Goal: Task Accomplishment & Management: Manage account settings

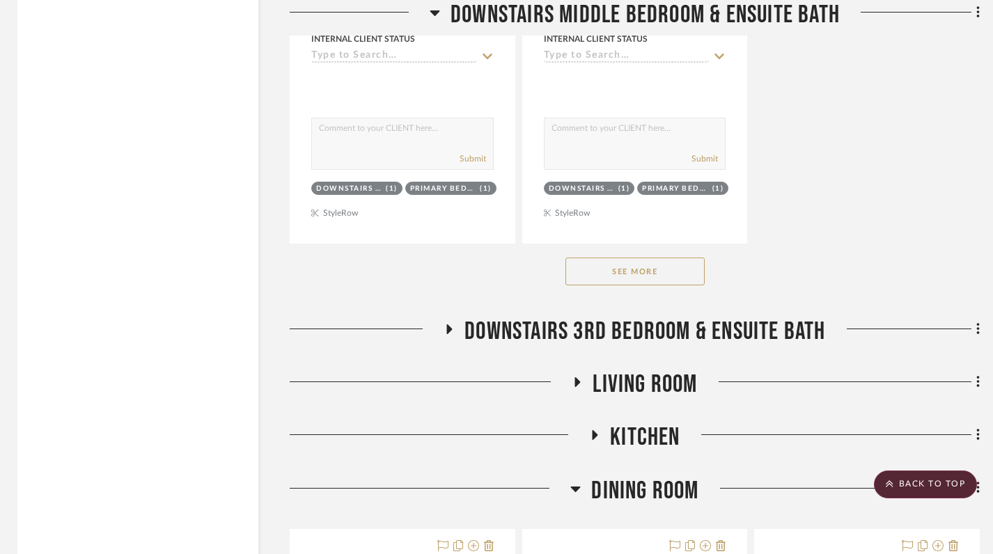
scroll to position [2147, 3]
click at [565, 258] on button "See More" at bounding box center [634, 272] width 139 height 28
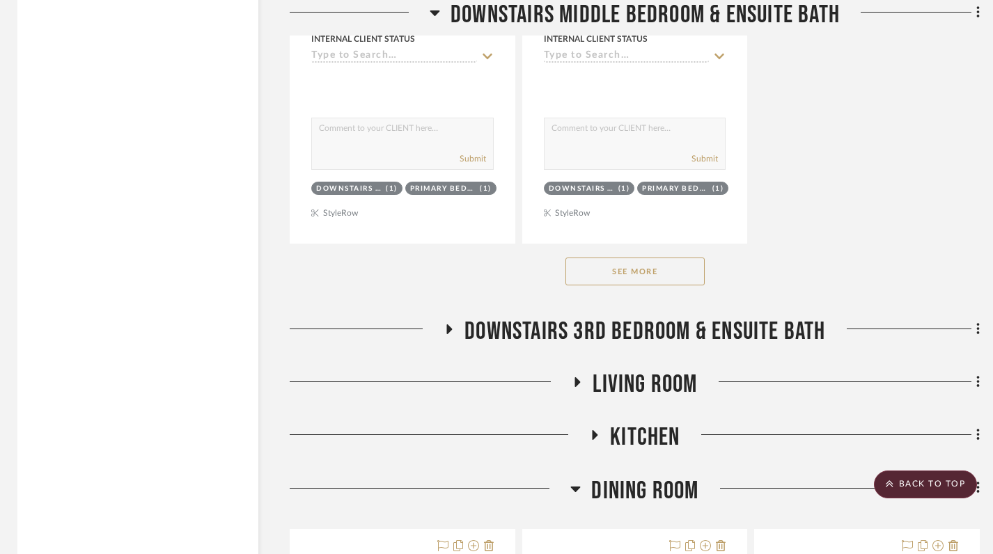
scroll to position [2154, 0]
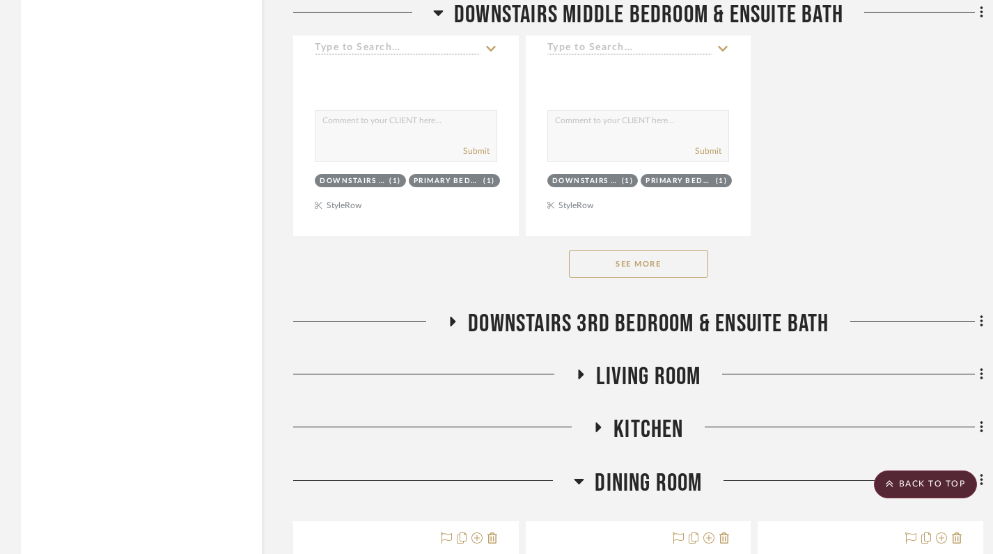
click at [569, 249] on button "See More" at bounding box center [638, 263] width 139 height 28
click at [660, 249] on button "See More" at bounding box center [638, 263] width 139 height 28
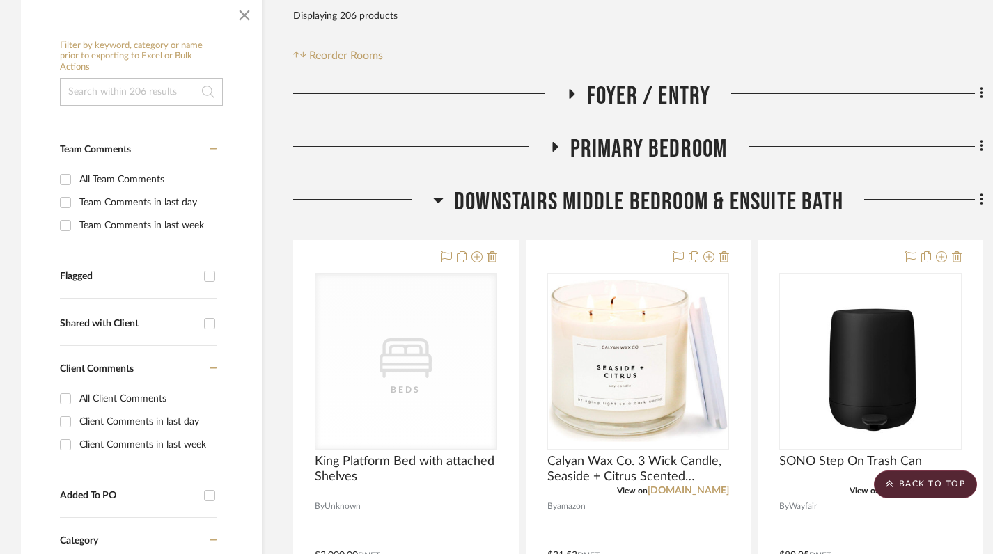
scroll to position [0, 0]
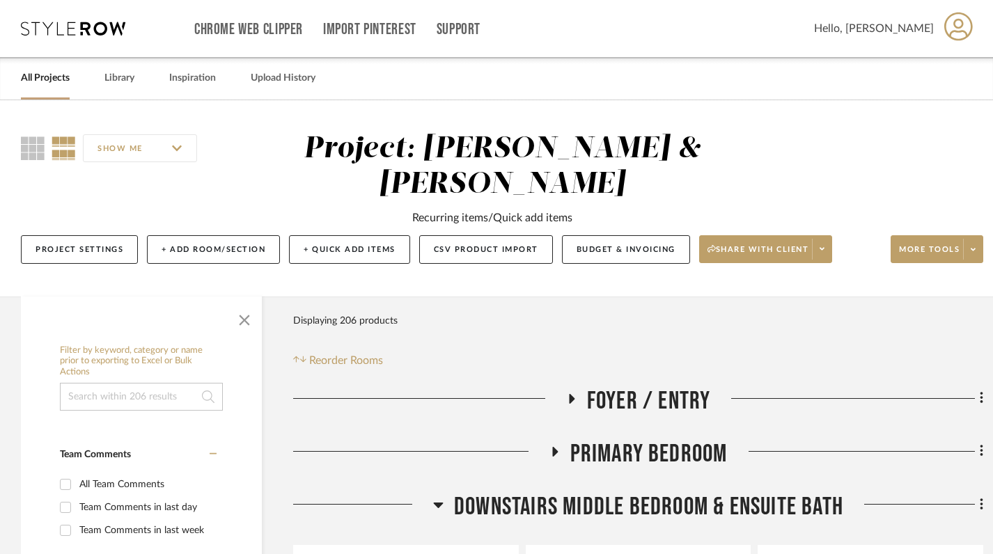
click at [436, 496] on icon at bounding box center [438, 504] width 10 height 17
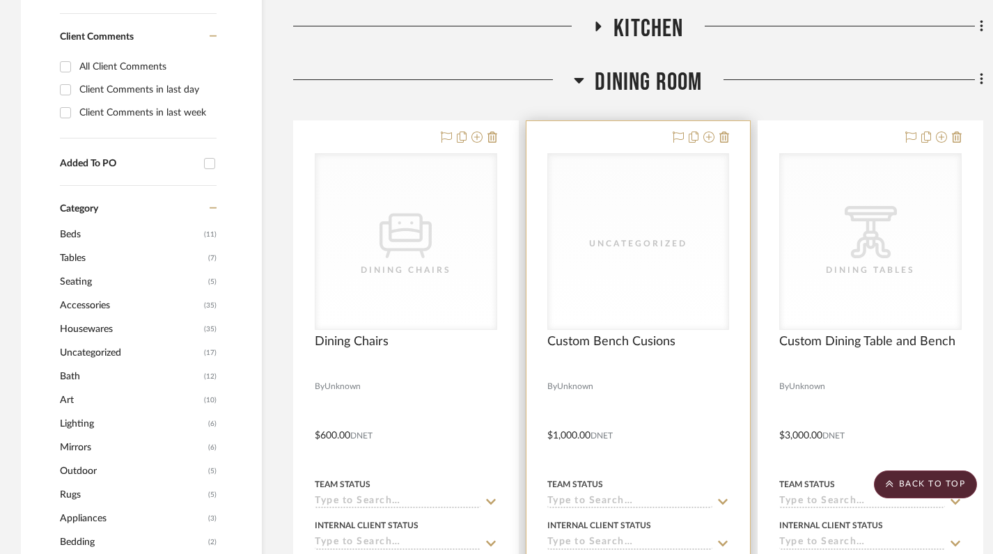
scroll to position [635, 0]
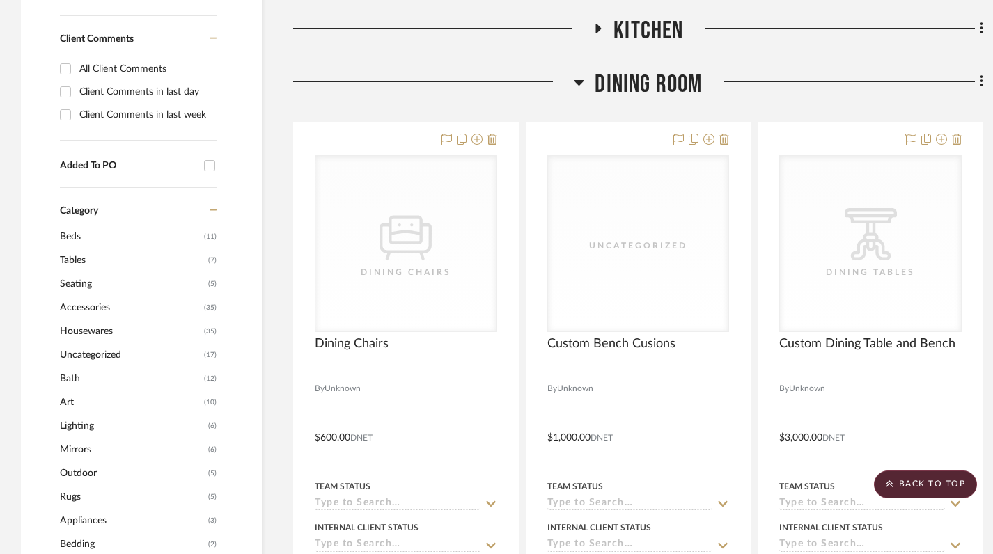
click at [577, 80] on icon at bounding box center [579, 83] width 10 height 6
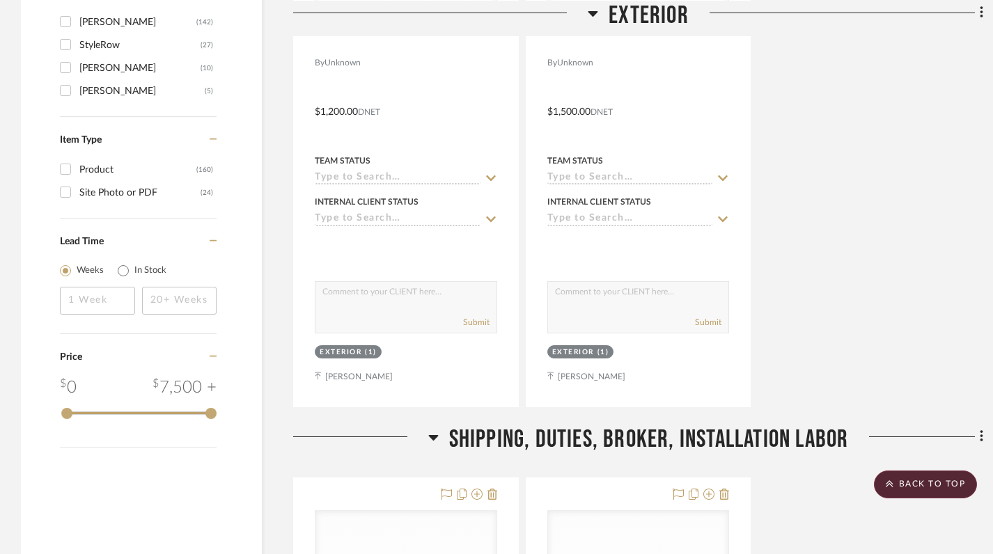
scroll to position [1570, 0]
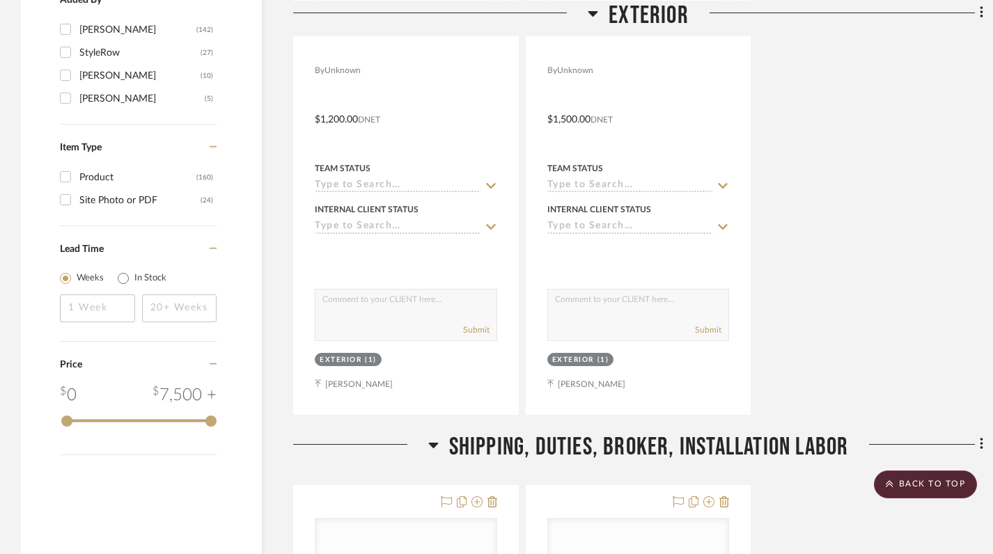
click at [433, 436] on icon at bounding box center [433, 444] width 10 height 17
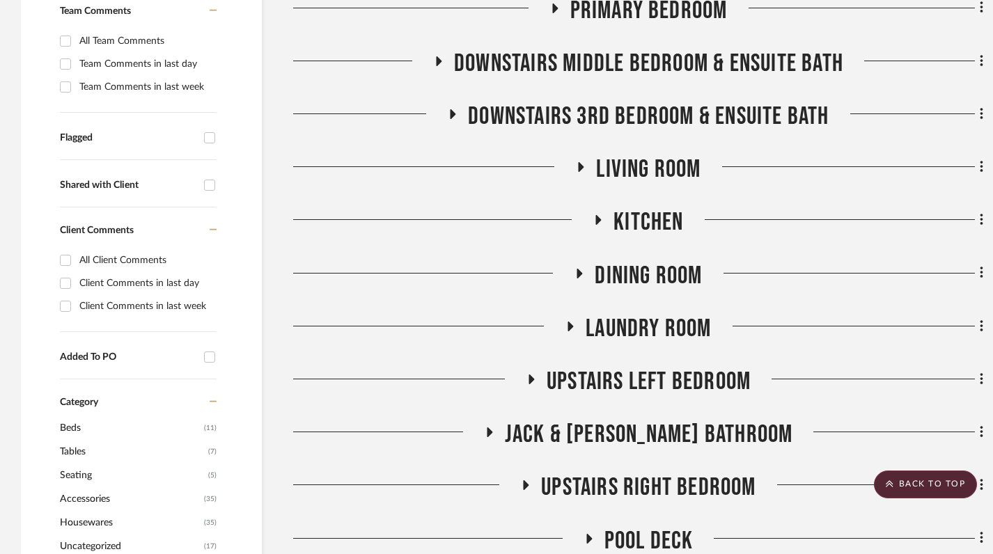
scroll to position [0, 0]
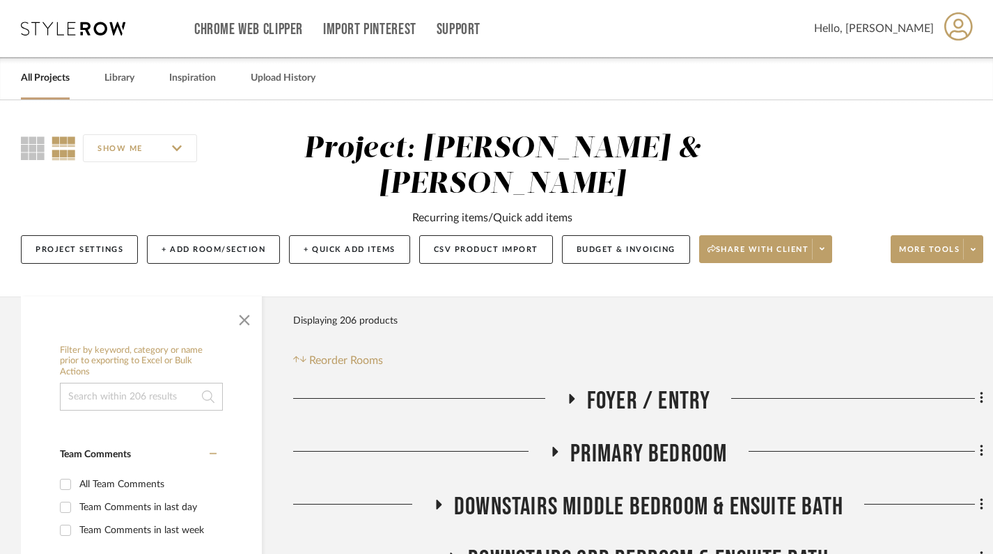
click at [576, 393] on icon at bounding box center [570, 398] width 17 height 10
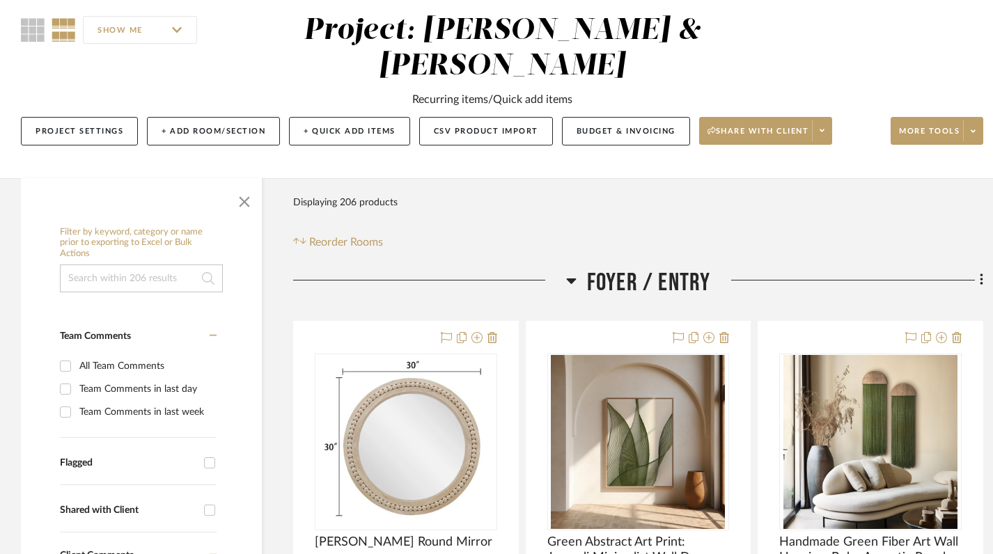
scroll to position [120, 0]
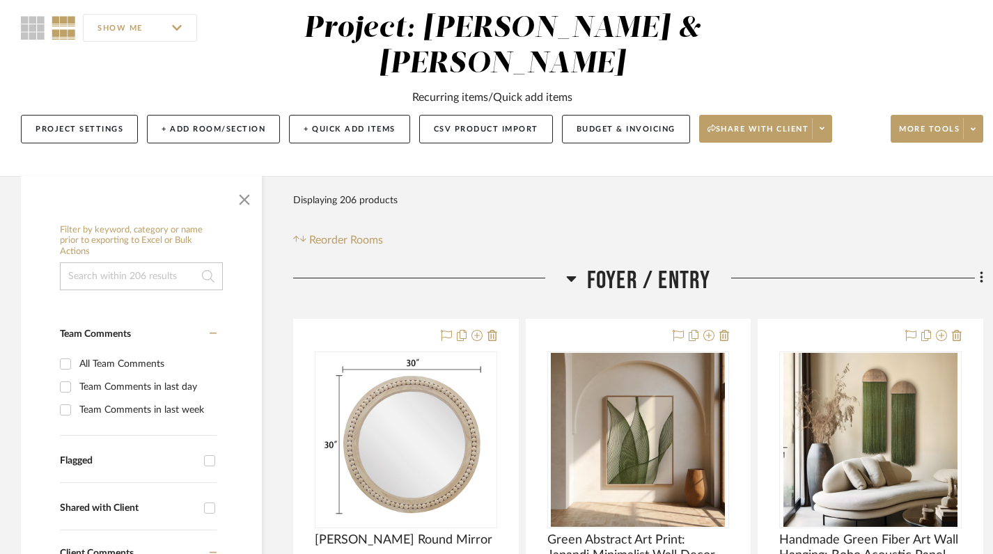
click at [568, 276] on icon at bounding box center [571, 279] width 10 height 6
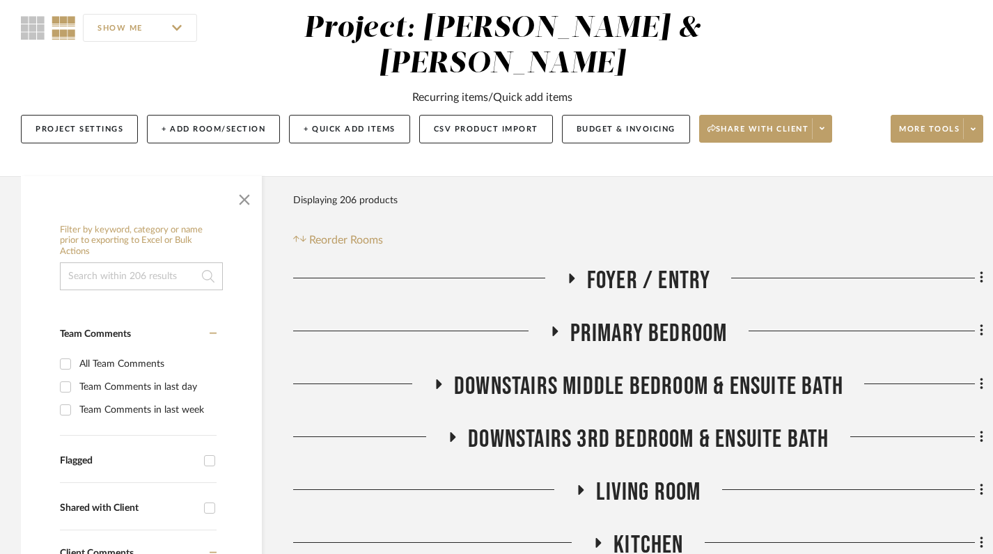
click at [558, 326] on icon at bounding box center [554, 331] width 17 height 10
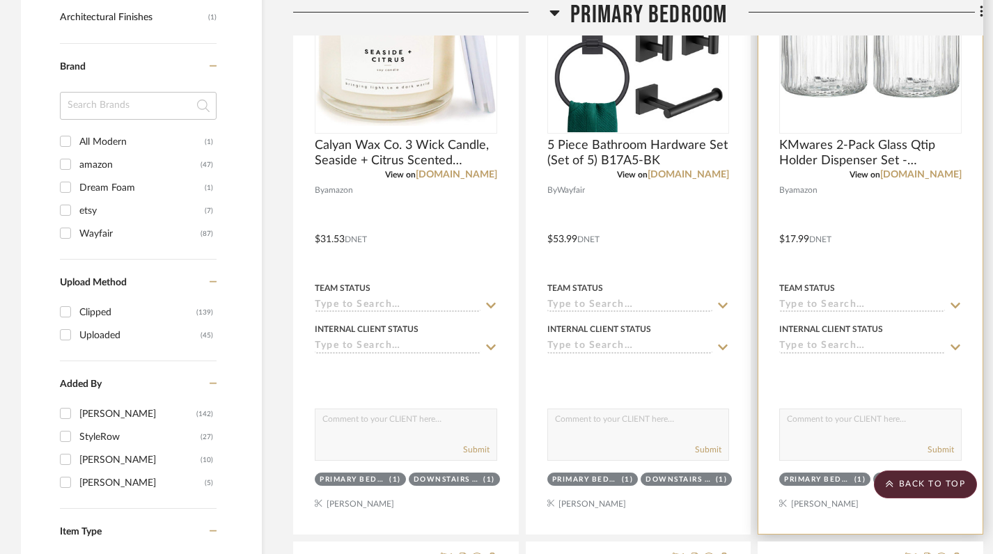
scroll to position [1192, 0]
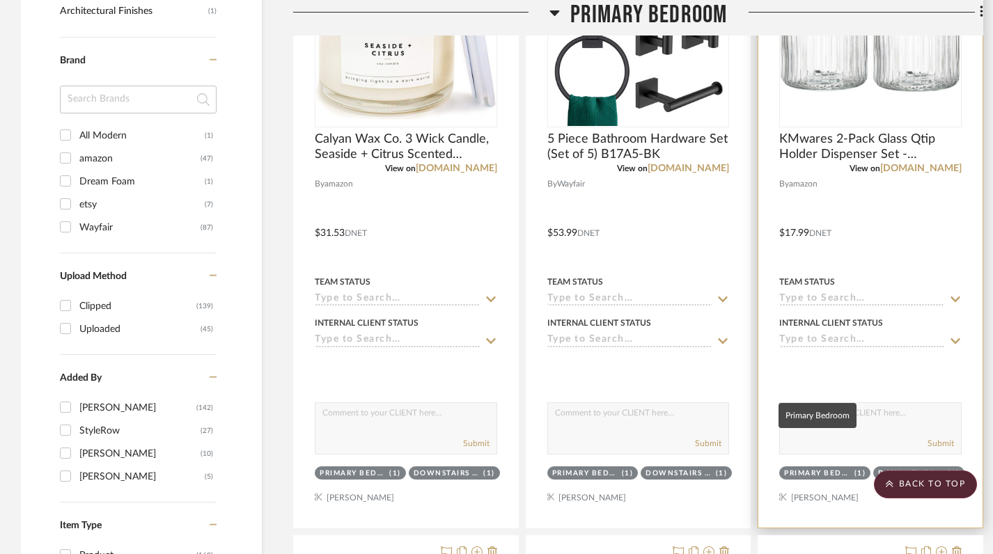
click at [829, 468] on div "Primary Bedroom" at bounding box center [817, 473] width 66 height 10
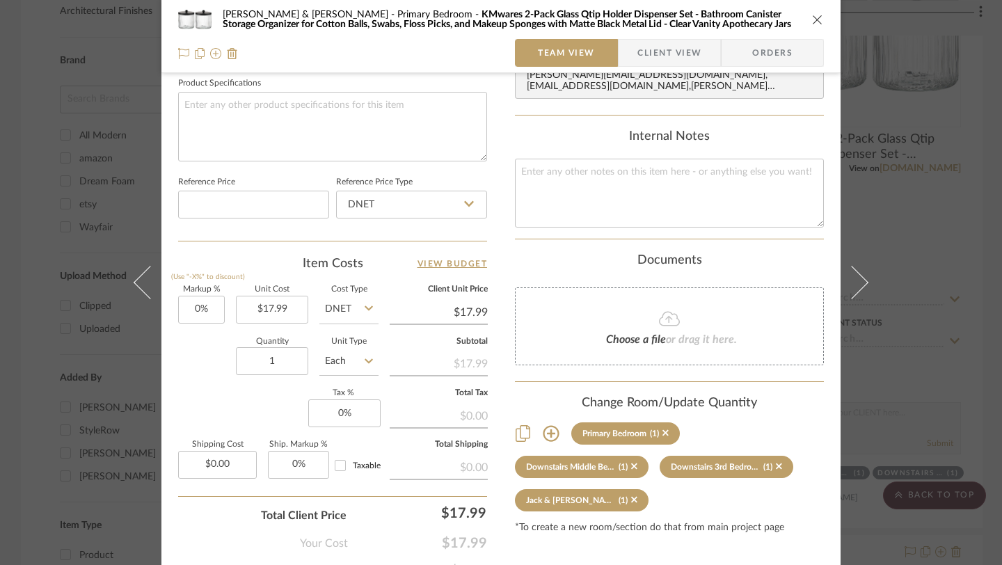
scroll to position [695, 0]
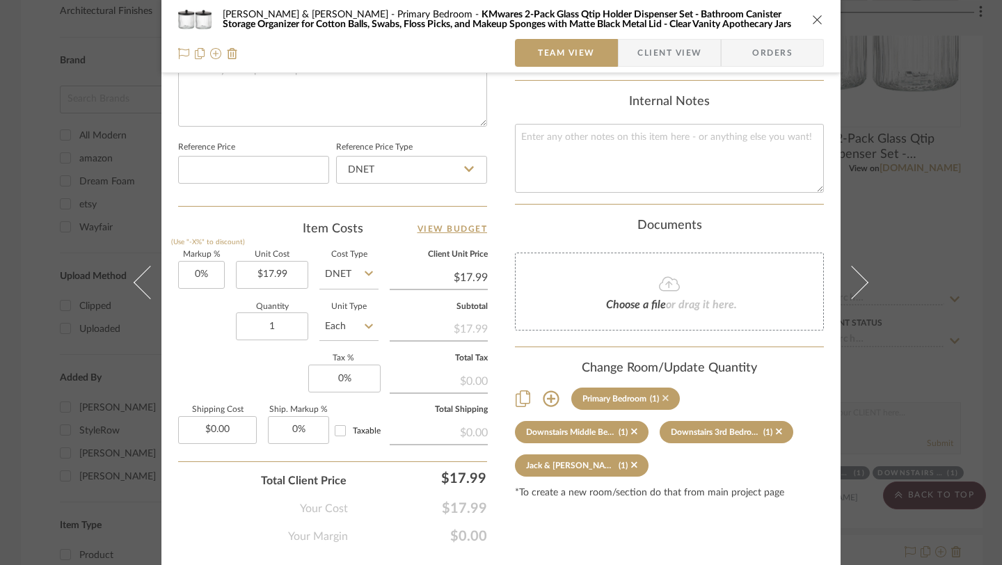
click at [663, 395] on icon at bounding box center [666, 398] width 6 height 6
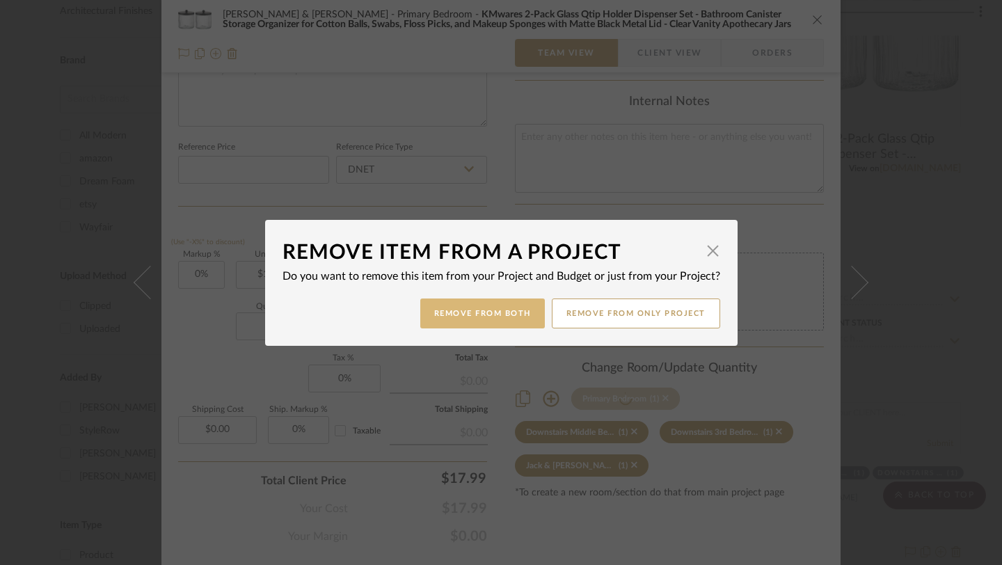
click at [503, 320] on button "Remove from Both" at bounding box center [482, 314] width 125 height 30
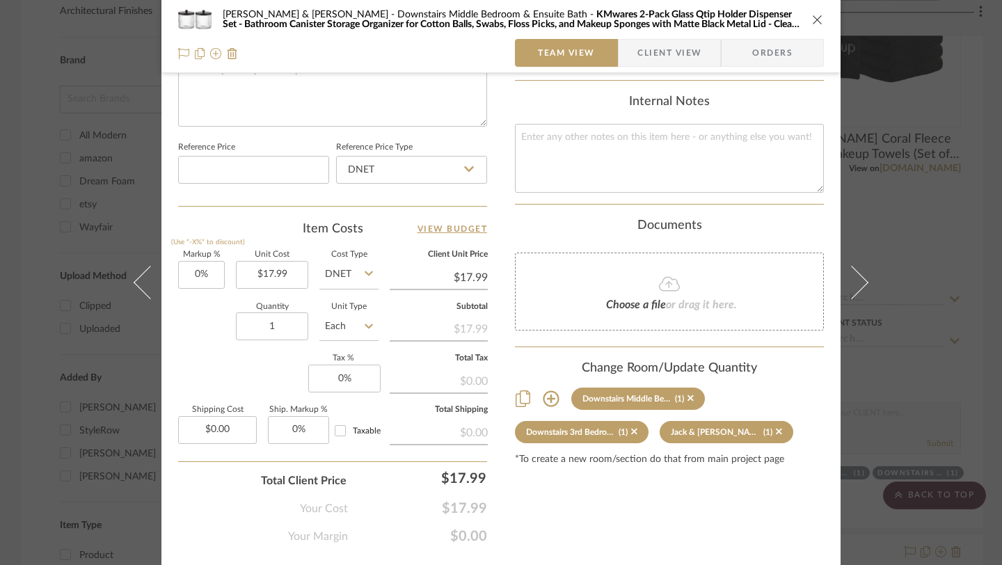
click at [812, 19] on icon "close" at bounding box center [817, 19] width 11 height 11
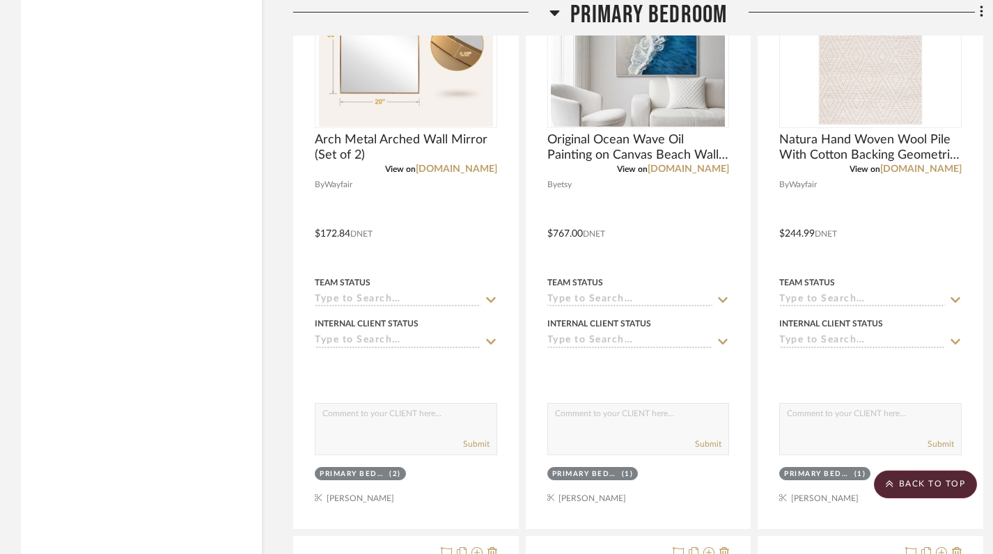
scroll to position [2316, 0]
